Goal: Find specific page/section

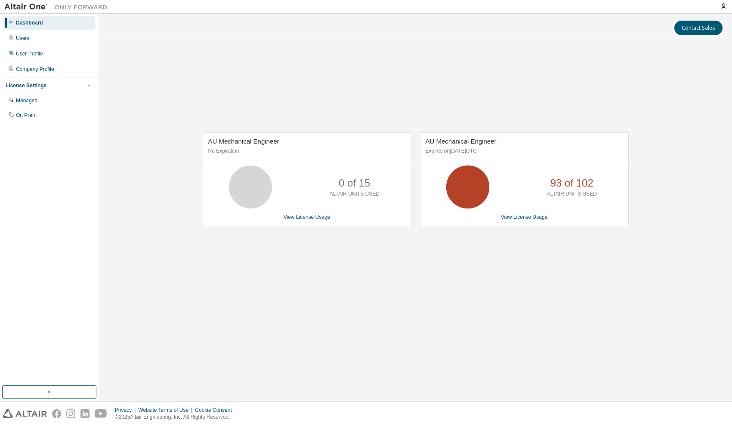
click at [425, 299] on div "AU Mechanical Engineer No Expiration 0 of 15 ALTAIR UNITS USED View License Usa…" at bounding box center [415, 183] width 624 height 277
click at [521, 219] on link "View License Usage" at bounding box center [524, 217] width 47 height 6
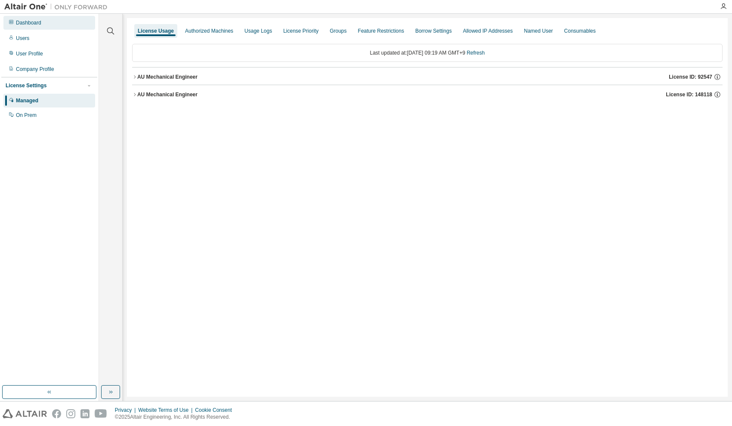
click at [35, 24] on div "Dashboard" at bounding box center [28, 22] width 25 height 7
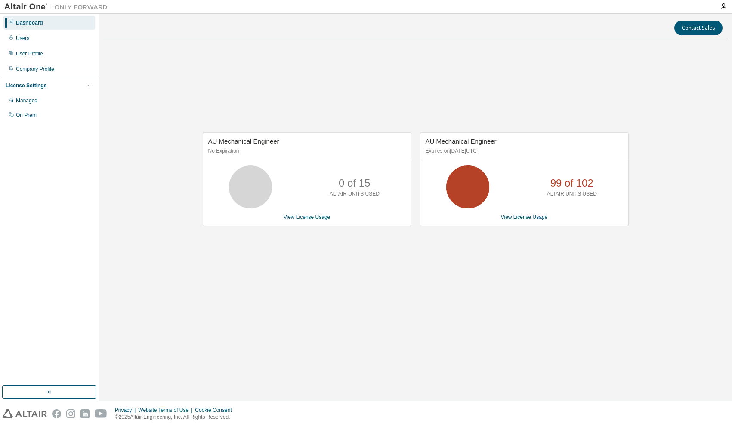
click at [641, 270] on div "AU Mechanical Engineer No Expiration 0 of 15 ALTAIR UNITS USED View License Usa…" at bounding box center [415, 183] width 624 height 277
click at [464, 107] on div "AU Mechanical Engineer No Expiration 0 of 15 ALTAIR UNITS USED View License Usa…" at bounding box center [415, 183] width 624 height 277
click at [487, 93] on div "AU Mechanical Engineer No Expiration 0 of 15 ALTAIR UNITS USED View License Usa…" at bounding box center [415, 183] width 624 height 277
